Goal: Check status: Check status

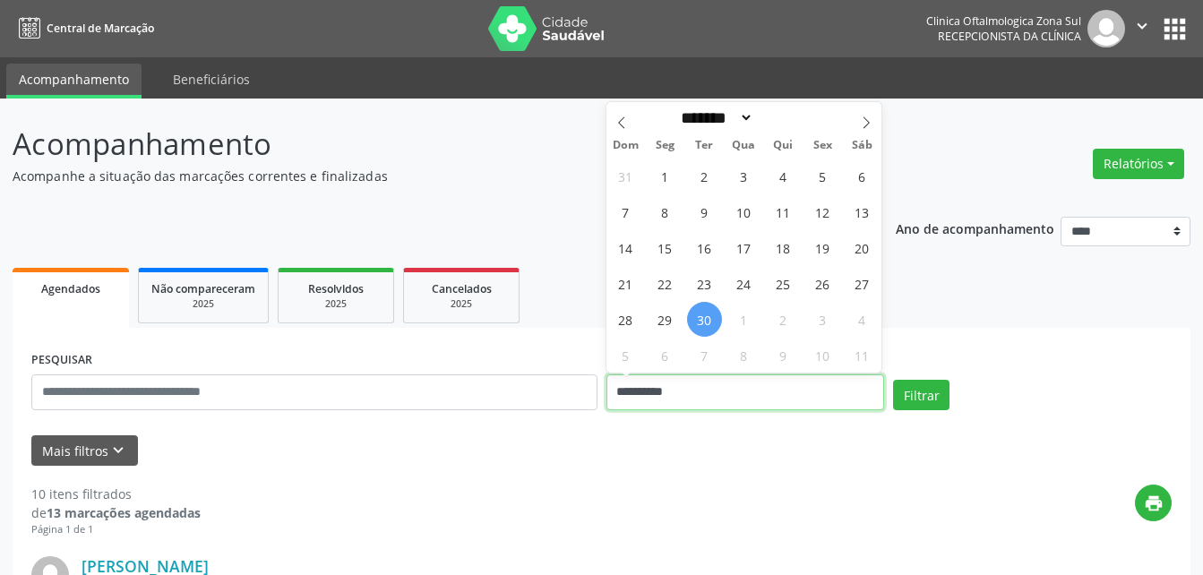
click at [662, 387] on input "**********" at bounding box center [746, 393] width 279 height 36
click at [746, 322] on span "1" at bounding box center [744, 319] width 35 height 35
type input "**********"
click at [746, 322] on span "1" at bounding box center [744, 319] width 35 height 35
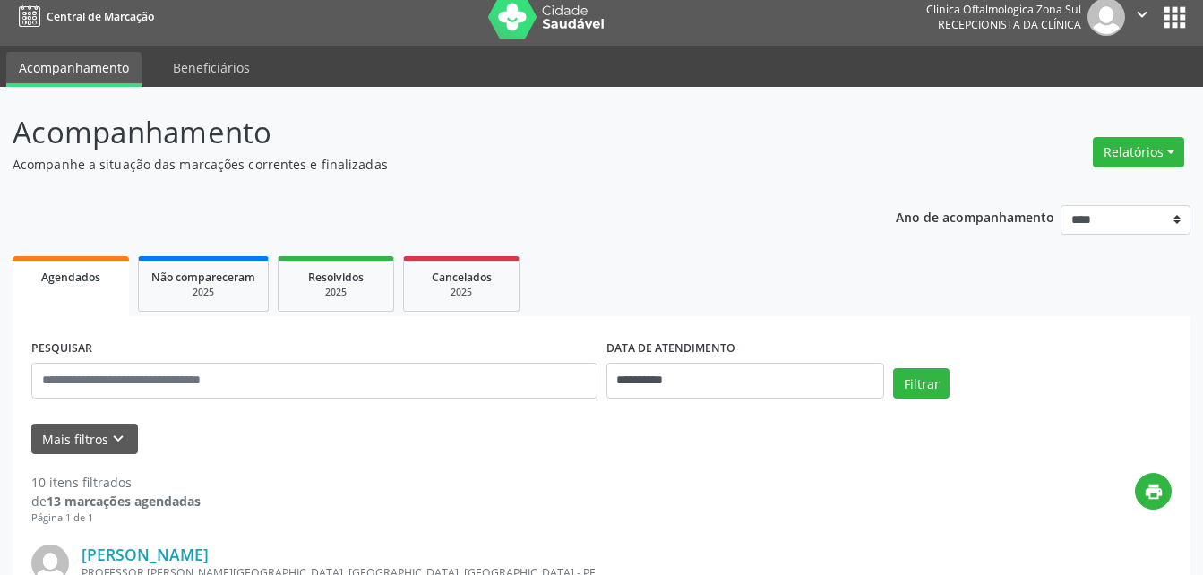
scroll to position [90, 0]
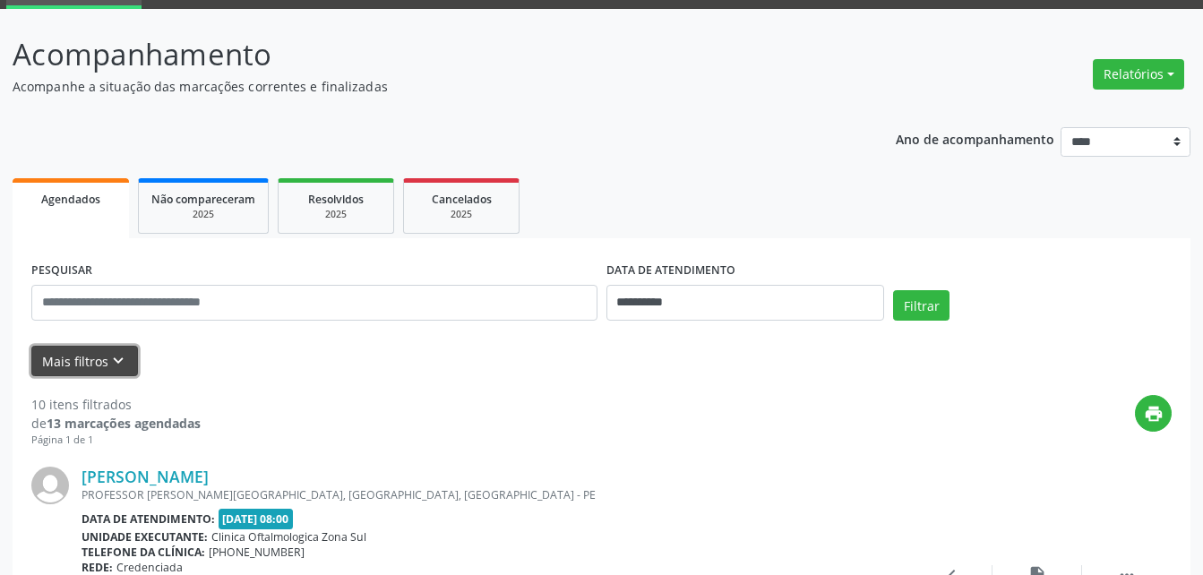
drag, startPoint x: 84, startPoint y: 357, endPoint x: 69, endPoint y: 358, distance: 15.3
drag, startPoint x: 63, startPoint y: 355, endPoint x: 125, endPoint y: 357, distance: 61.9
click at [125, 357] on icon "keyboard_arrow_down" at bounding box center [118, 361] width 20 height 20
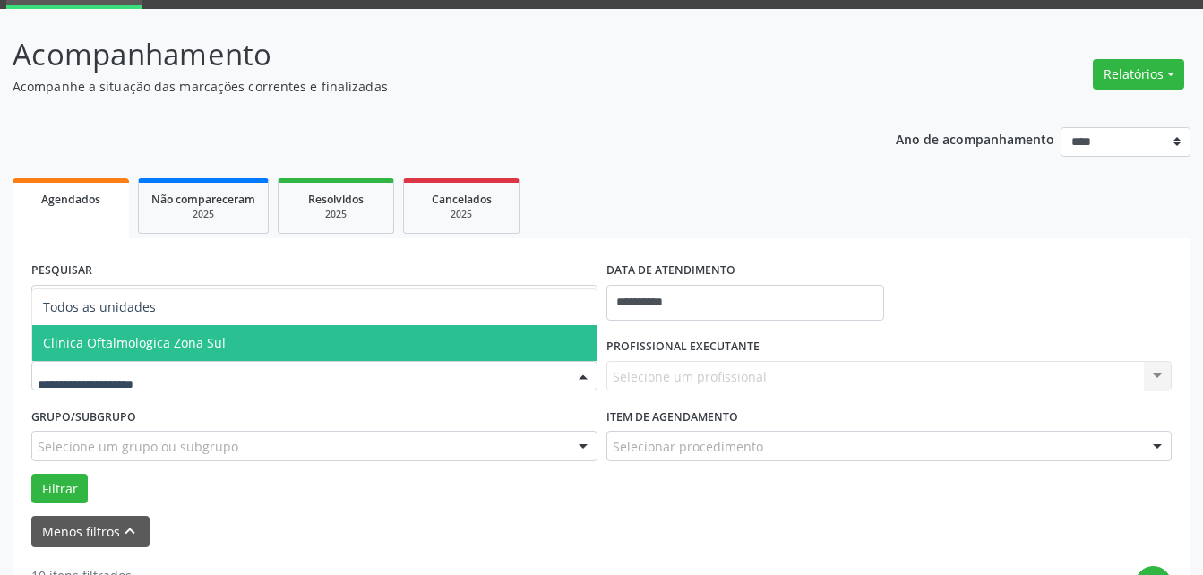
drag, startPoint x: 85, startPoint y: 348, endPoint x: 61, endPoint y: 352, distance: 24.6
click at [61, 352] on span "Clinica Oftalmologica Zona Sul" at bounding box center [314, 343] width 565 height 36
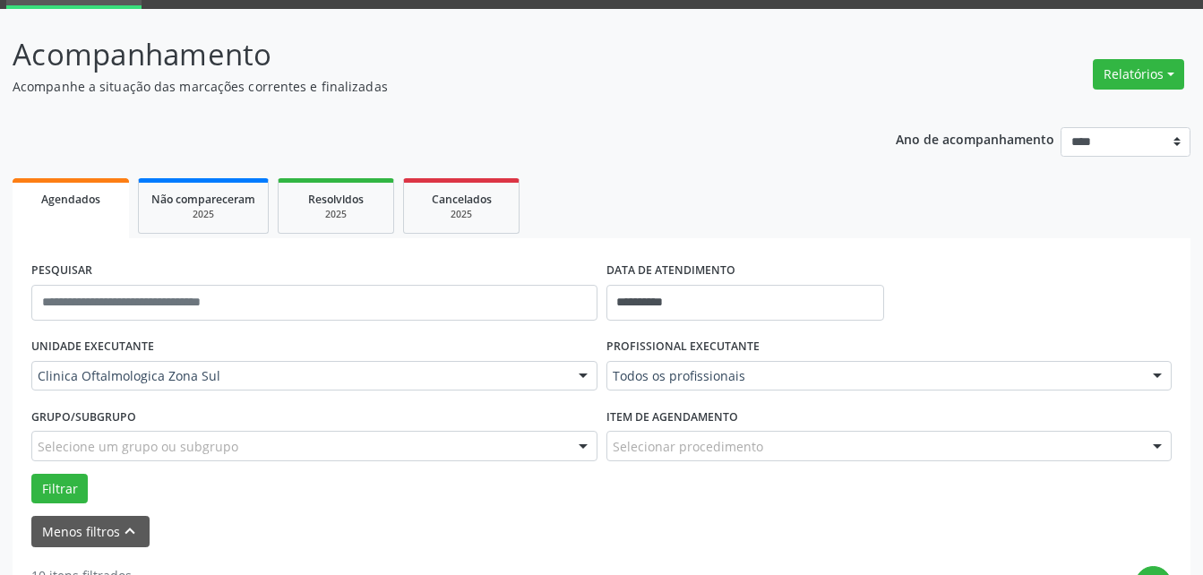
drag, startPoint x: 61, startPoint y: 352, endPoint x: 110, endPoint y: 445, distance: 105.4
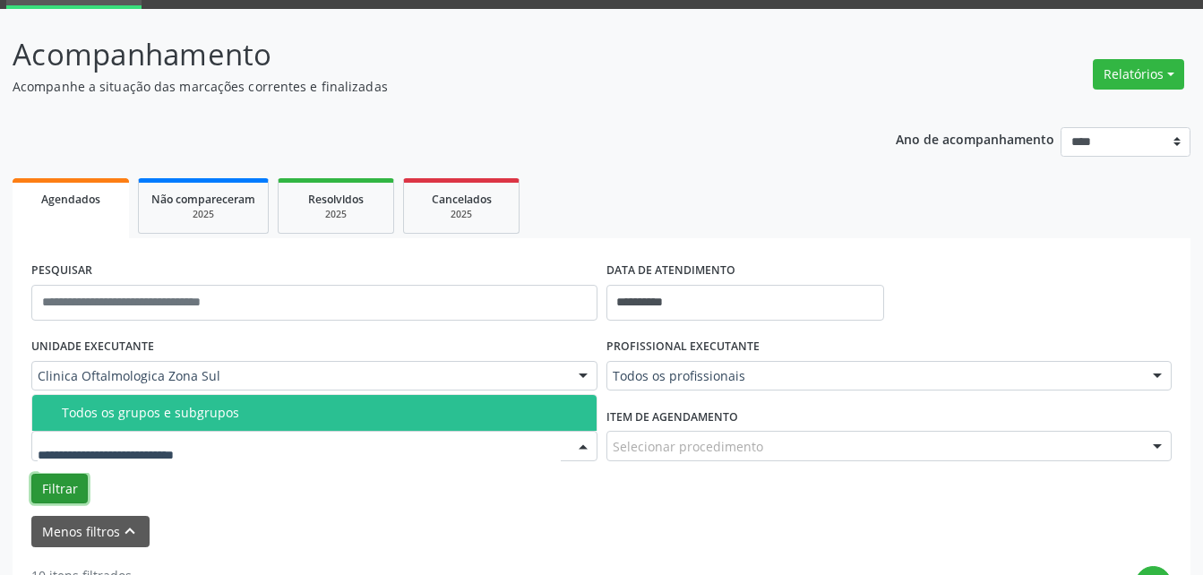
drag, startPoint x: 136, startPoint y: 416, endPoint x: 61, endPoint y: 485, distance: 102.1
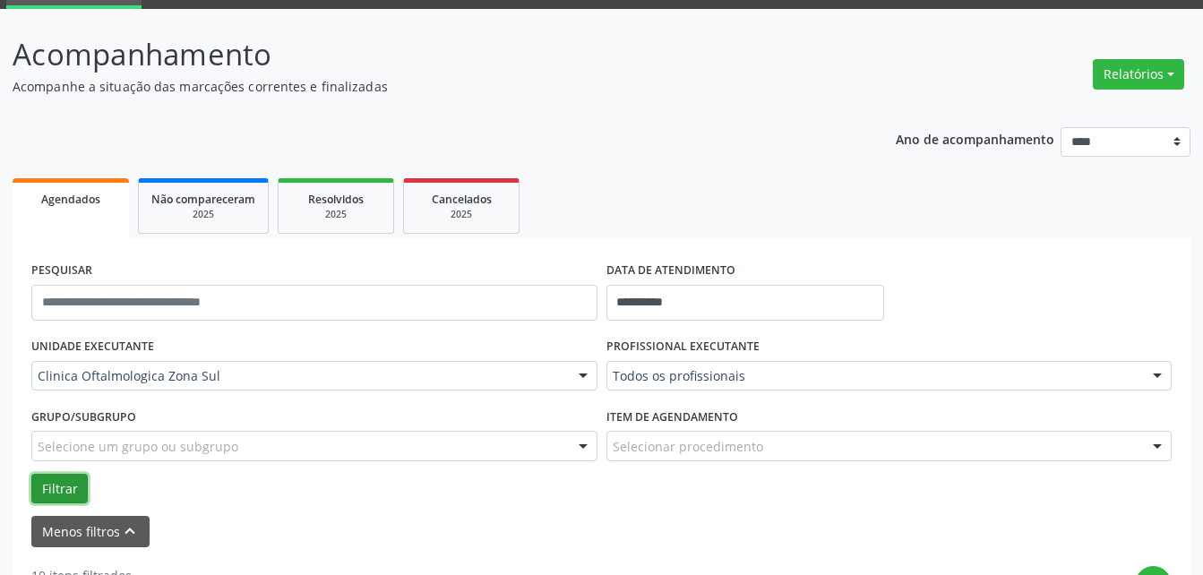
click at [80, 490] on button "Filtrar" at bounding box center [59, 489] width 56 height 30
drag, startPoint x: 80, startPoint y: 490, endPoint x: 51, endPoint y: 453, distance: 46.6
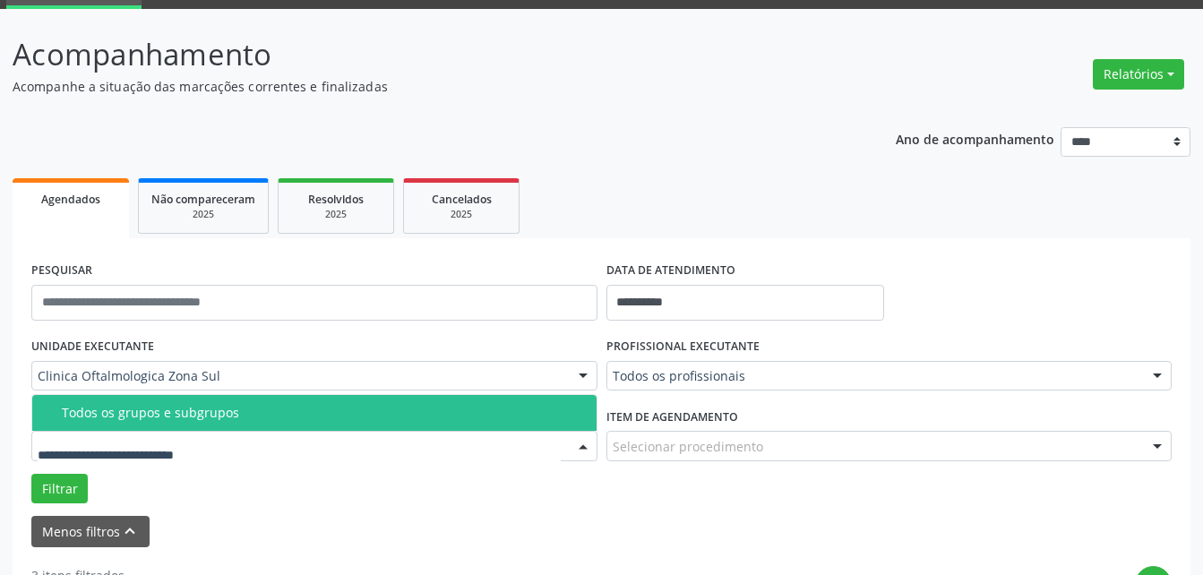
drag, startPoint x: 51, startPoint y: 453, endPoint x: 177, endPoint y: 462, distance: 125.8
drag, startPoint x: 177, startPoint y: 462, endPoint x: 126, endPoint y: 456, distance: 50.6
drag, startPoint x: 126, startPoint y: 456, endPoint x: 81, endPoint y: 421, distance: 57.5
click at [81, 421] on span "Todos os grupos e subgrupos" at bounding box center [314, 413] width 565 height 36
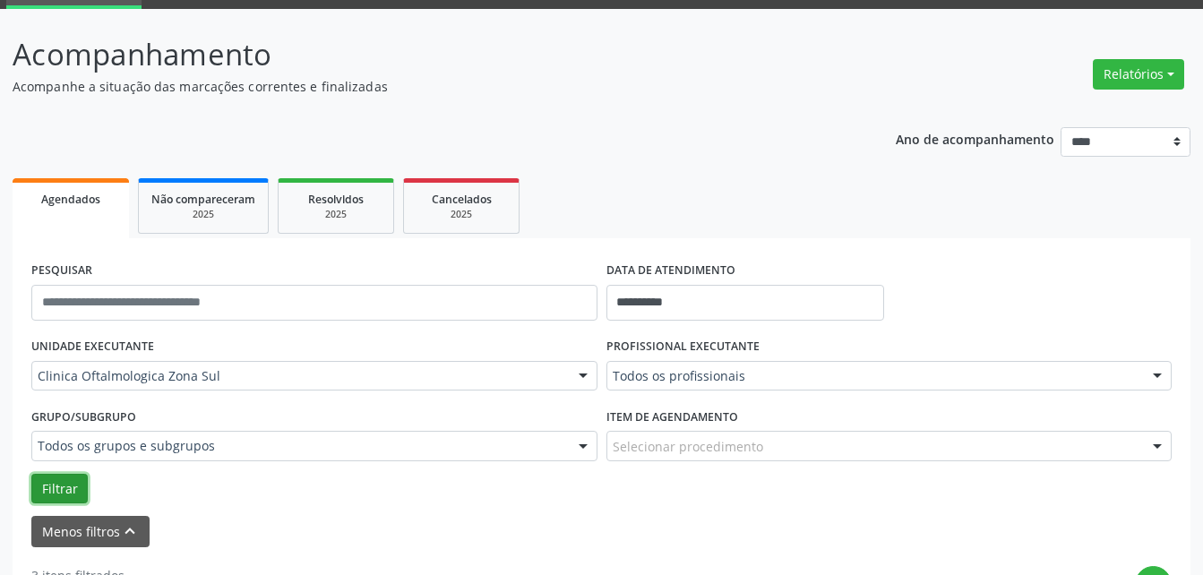
click at [58, 493] on button "Filtrar" at bounding box center [59, 489] width 56 height 30
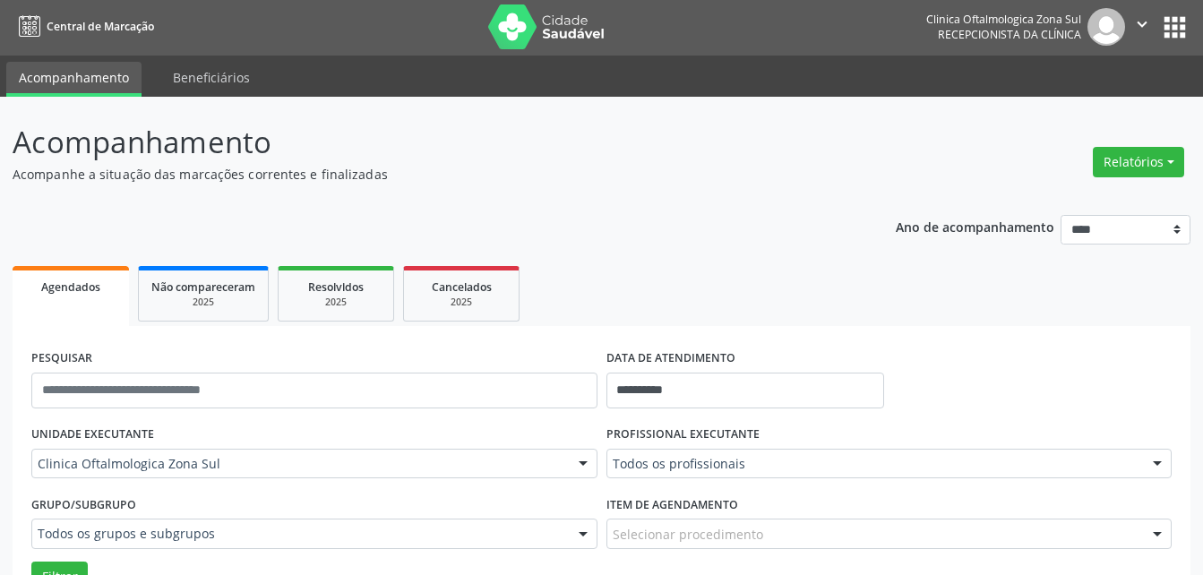
scroll to position [0, 0]
